Goal: Task Accomplishment & Management: Manage account settings

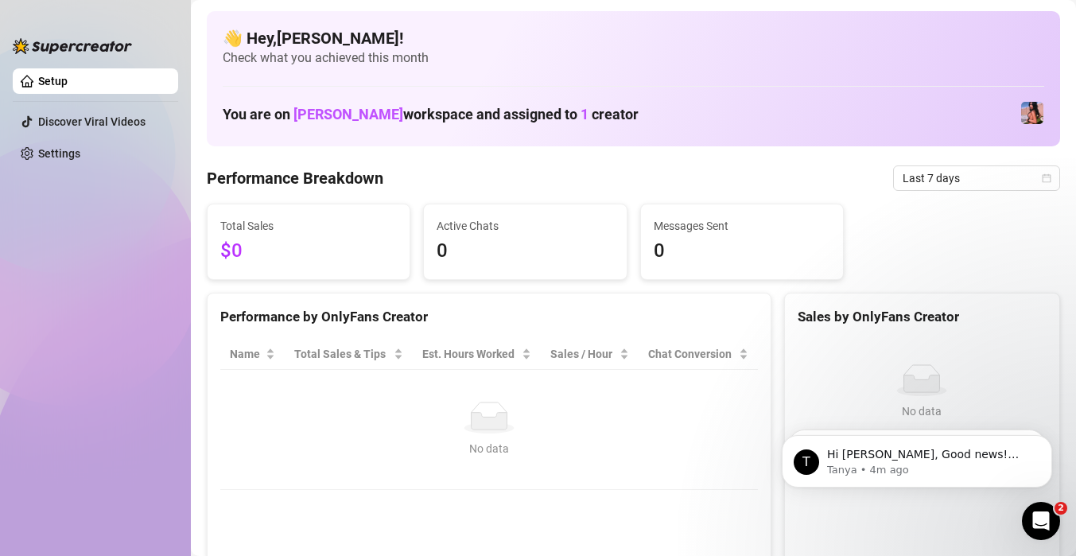
click at [602, 170] on div "Performance Breakdown Last 7 days" at bounding box center [633, 177] width 853 height 25
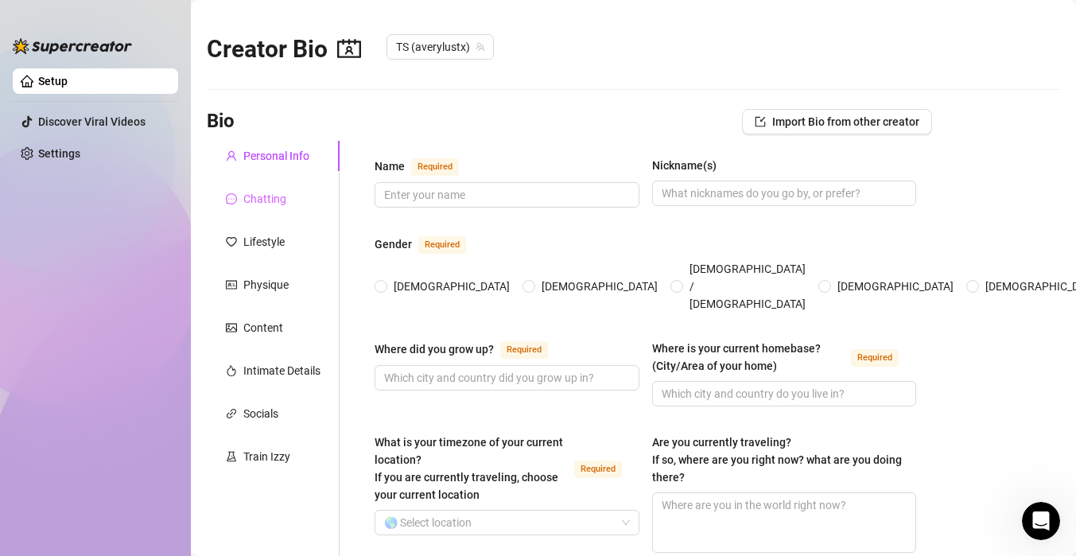
click at [269, 209] on div "Chatting" at bounding box center [273, 199] width 133 height 30
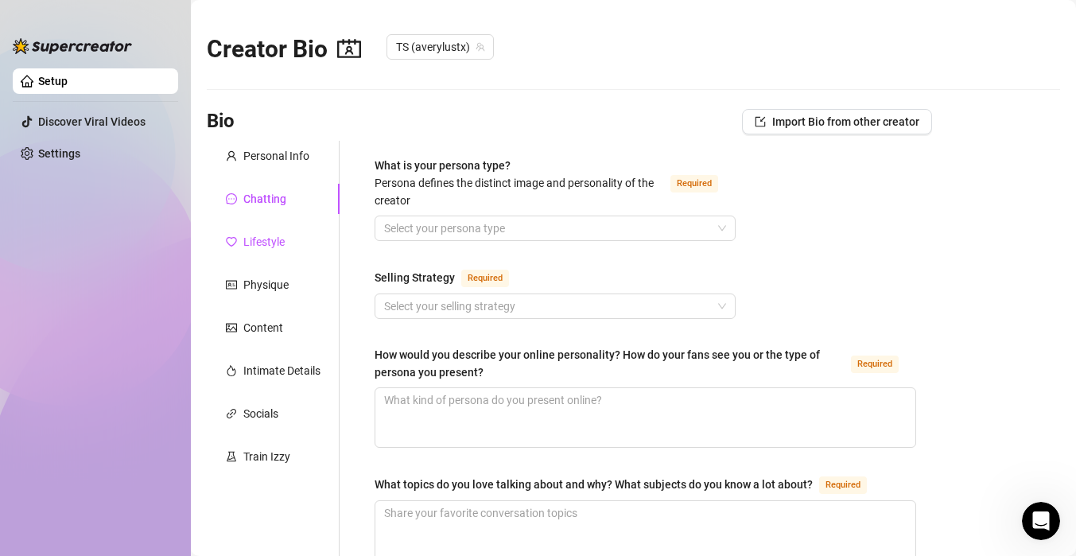
click at [272, 242] on div "Lifestyle" at bounding box center [263, 241] width 41 height 17
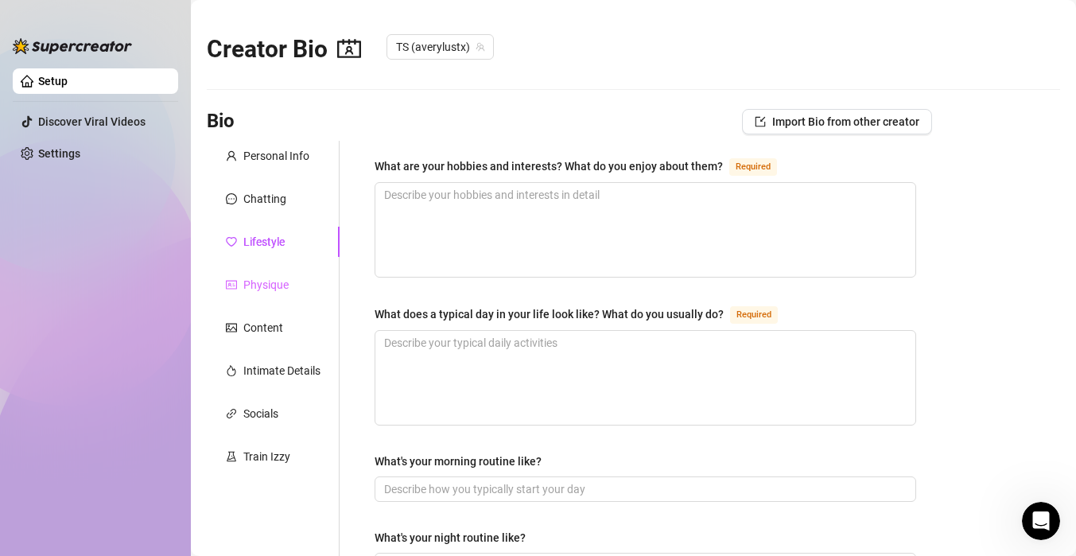
click at [271, 293] on div "Physique" at bounding box center [273, 284] width 133 height 30
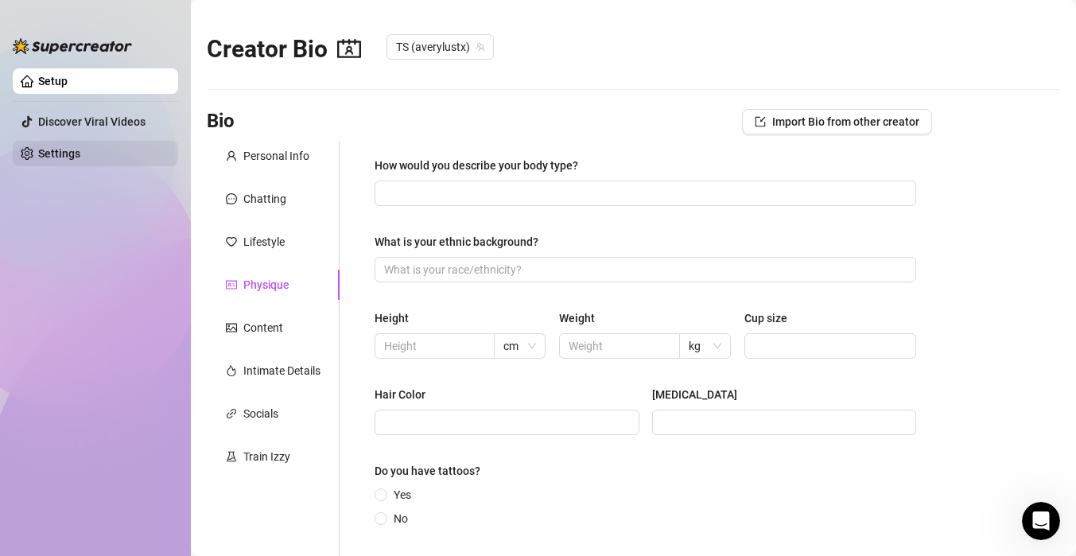
click at [56, 153] on link "Settings" at bounding box center [59, 153] width 42 height 13
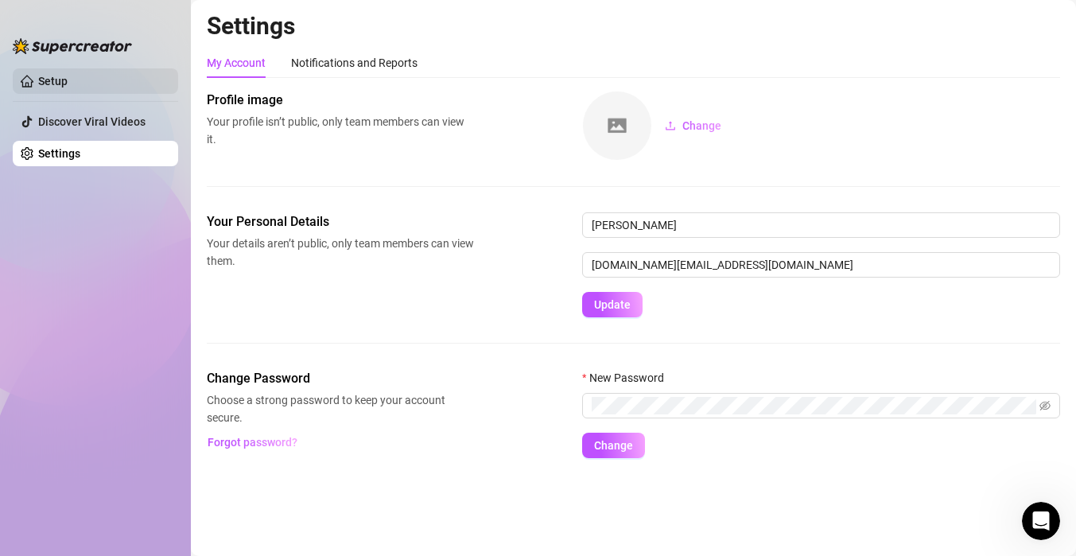
click at [38, 79] on link "Setup" at bounding box center [52, 81] width 29 height 13
